Goal: Navigation & Orientation: Find specific page/section

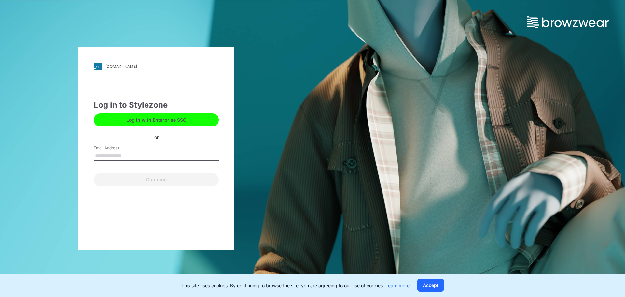
click at [97, 156] on input "Email Address" at bounding box center [156, 156] width 125 height 10
click at [94, 155] on input "Email Address" at bounding box center [156, 156] width 125 height 10
type input "**********"
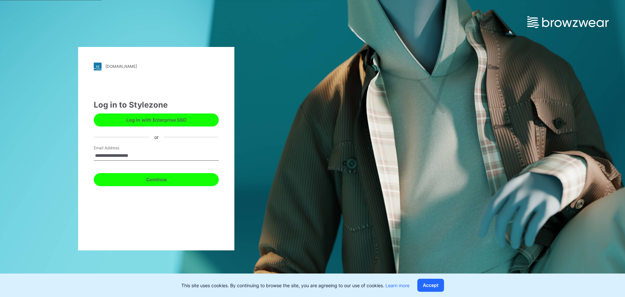
click at [157, 181] on button "Continue" at bounding box center [156, 179] width 125 height 13
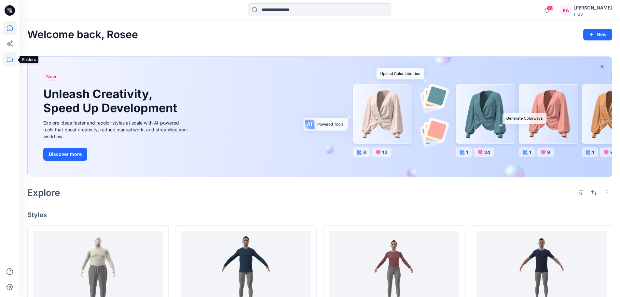
click at [5, 54] on icon at bounding box center [10, 59] width 14 height 14
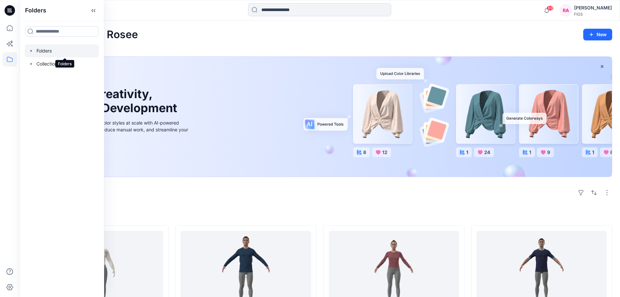
click at [66, 51] on div at bounding box center [62, 50] width 74 height 13
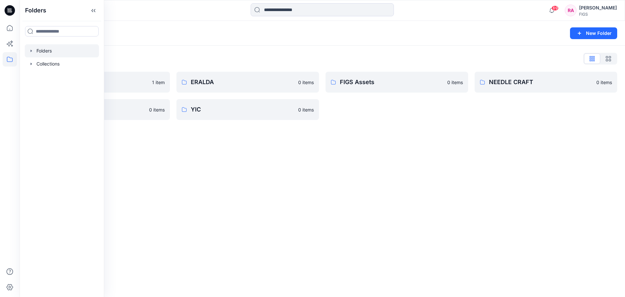
click at [297, 185] on div "Folders New Folder Folders List Browzwear Studio 1 item Regina Miracle 0 items …" at bounding box center [323, 159] width 606 height 276
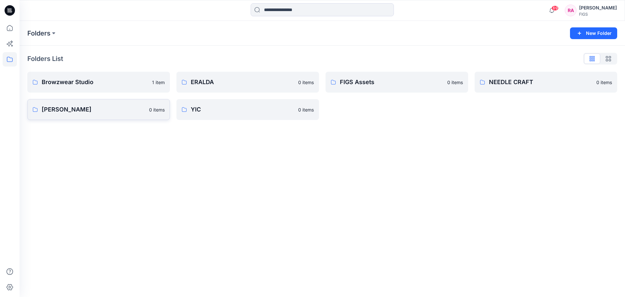
click at [87, 107] on p "Regina Miracle" at bounding box center [94, 109] width 104 height 9
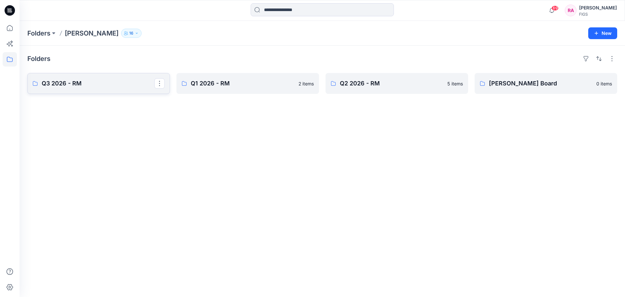
click at [86, 79] on p "Q3 2026 - RM" at bounding box center [98, 83] width 113 height 9
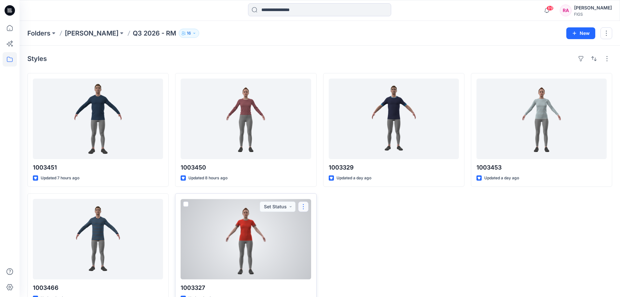
click at [304, 205] on button "button" at bounding box center [303, 206] width 10 height 10
click at [271, 237] on div at bounding box center [246, 239] width 130 height 80
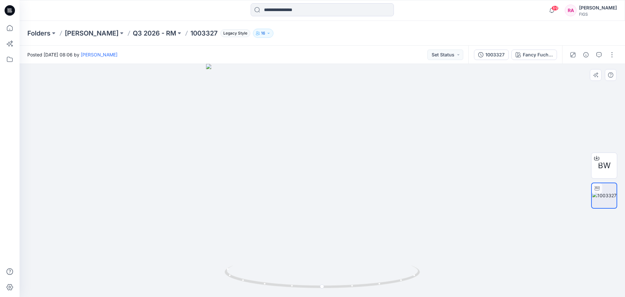
drag, startPoint x: 317, startPoint y: 92, endPoint x: 85, endPoint y: 296, distance: 308.0
click at [146, 225] on div at bounding box center [323, 180] width 606 height 233
click at [613, 54] on button "button" at bounding box center [612, 54] width 10 height 10
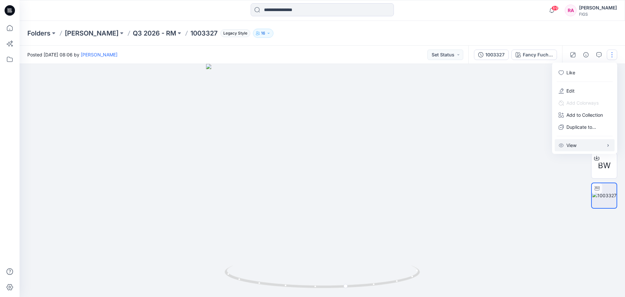
click at [582, 146] on button "View" at bounding box center [585, 145] width 60 height 12
click at [458, 21] on div "Folders Regina Miracle Q3 2026 - RM 1003327 Legacy Style 16" at bounding box center [323, 33] width 606 height 25
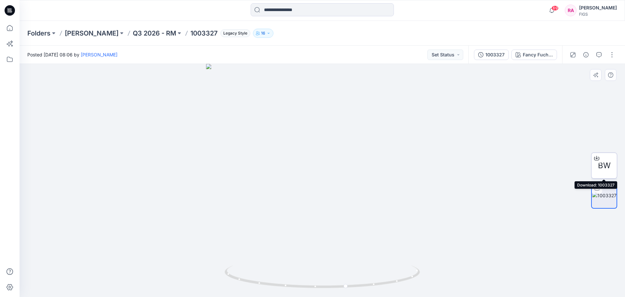
click at [597, 156] on icon at bounding box center [596, 157] width 5 height 5
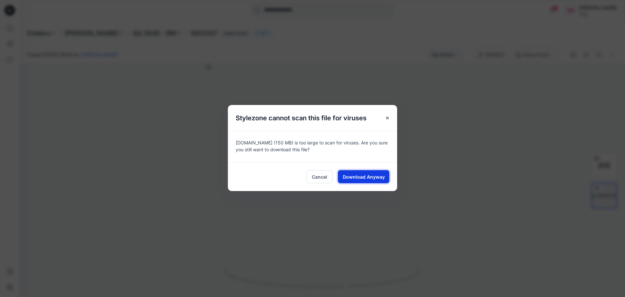
click at [363, 176] on span "Download Anyway" at bounding box center [364, 176] width 42 height 7
